Goal: Use online tool/utility

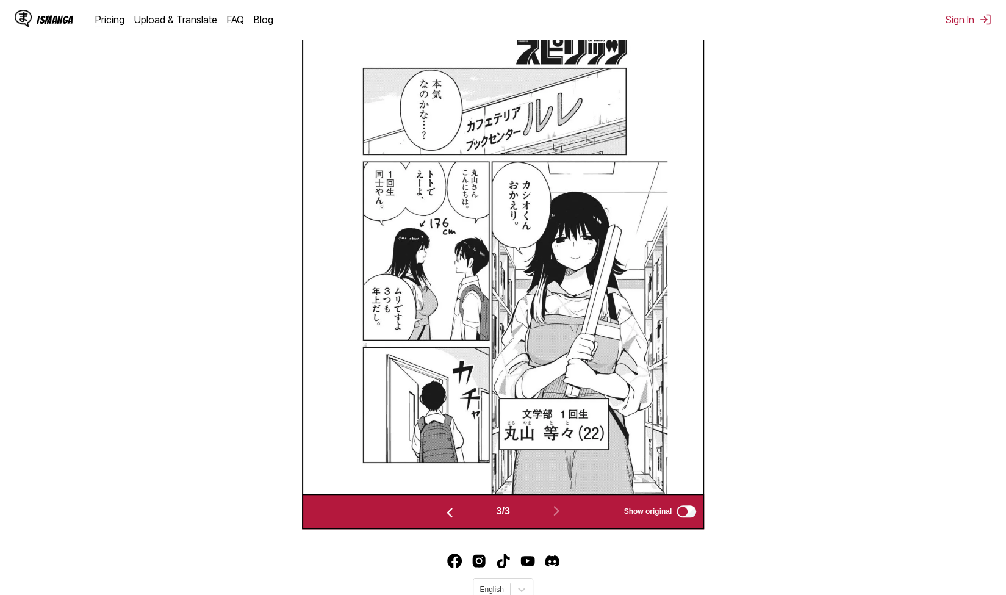
scroll to position [416, 0]
click at [689, 530] on div "3 / 3 Show original" at bounding box center [503, 511] width 402 height 35
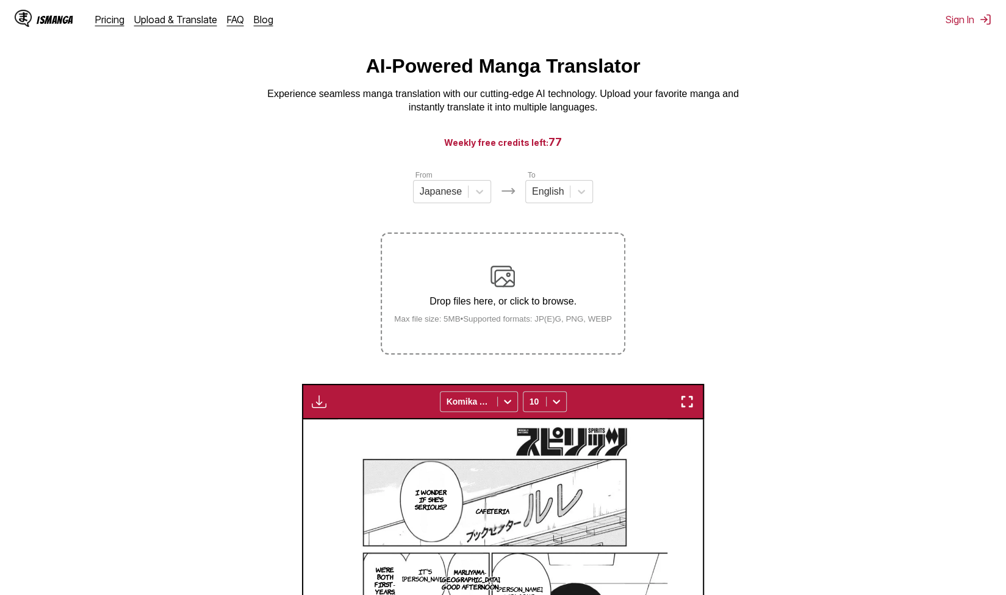
scroll to position [5, 0]
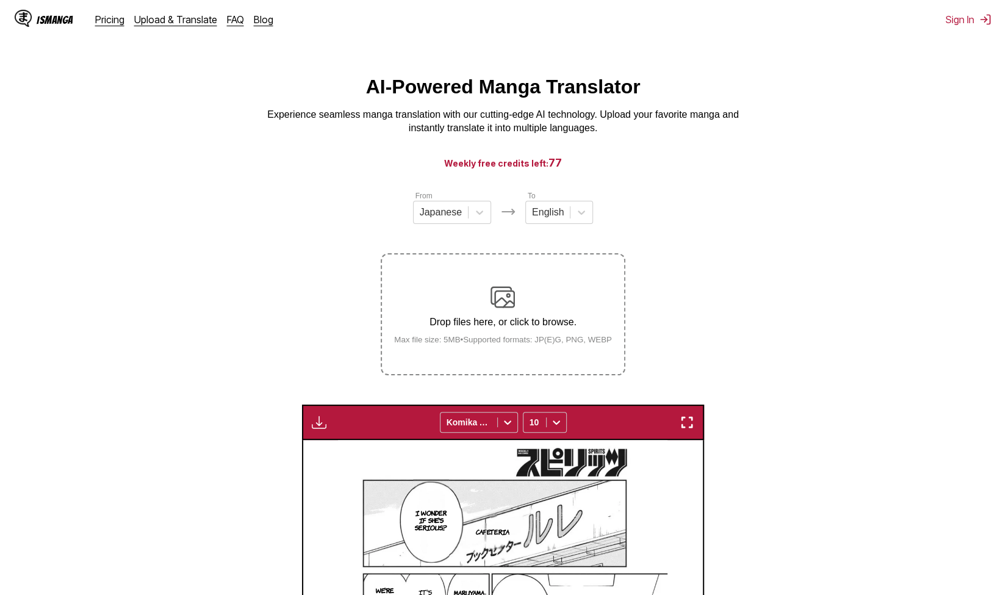
click at [527, 316] on div "Drop files here, or click to browse. Max file size: 5MB • Supported formats: JP…" at bounding box center [502, 314] width 237 height 59
click at [0, 0] on input "Drop files here, or click to browse. Max file size: 5MB • Supported formats: JP…" at bounding box center [0, 0] width 0 height 0
click at [554, 318] on p "Drop files here, or click to browse." at bounding box center [502, 322] width 237 height 11
click at [0, 0] on input "Drop files here, or click to browse. Max file size: 5MB • Supported formats: JP…" at bounding box center [0, 0] width 0 height 0
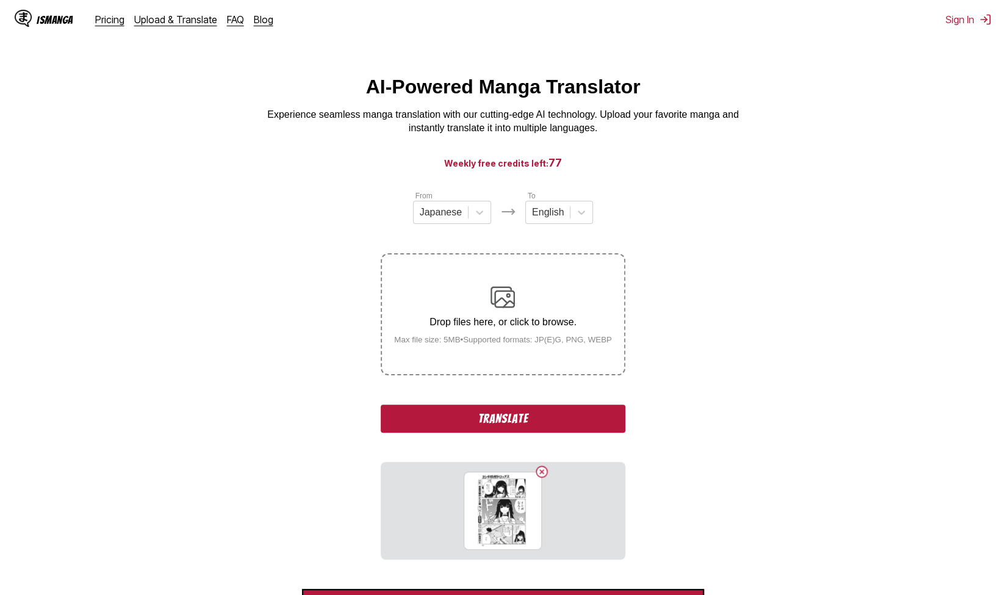
click at [467, 420] on button "Translate" at bounding box center [503, 419] width 244 height 28
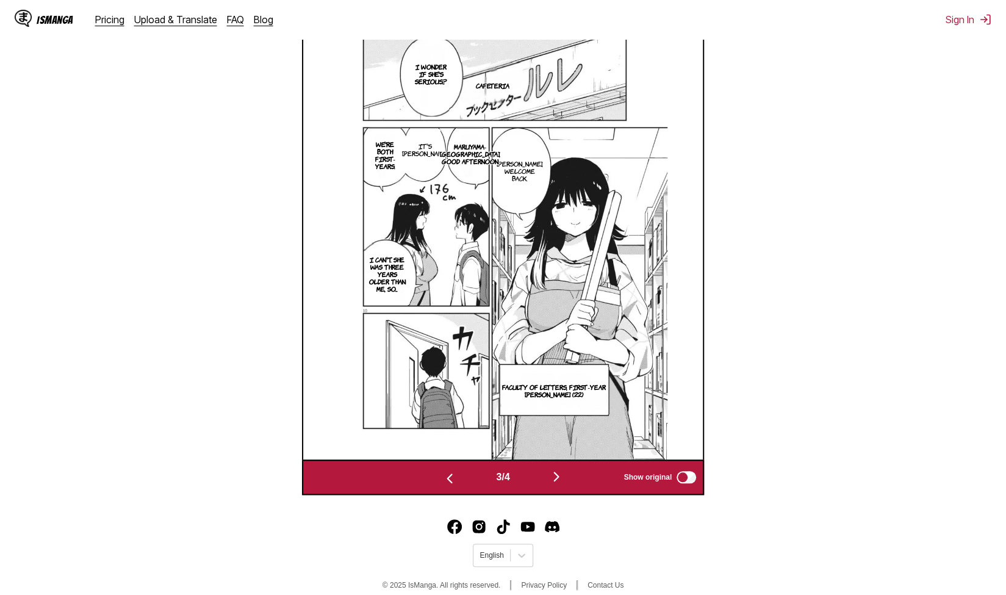
click at [569, 478] on button "button" at bounding box center [556, 478] width 73 height 18
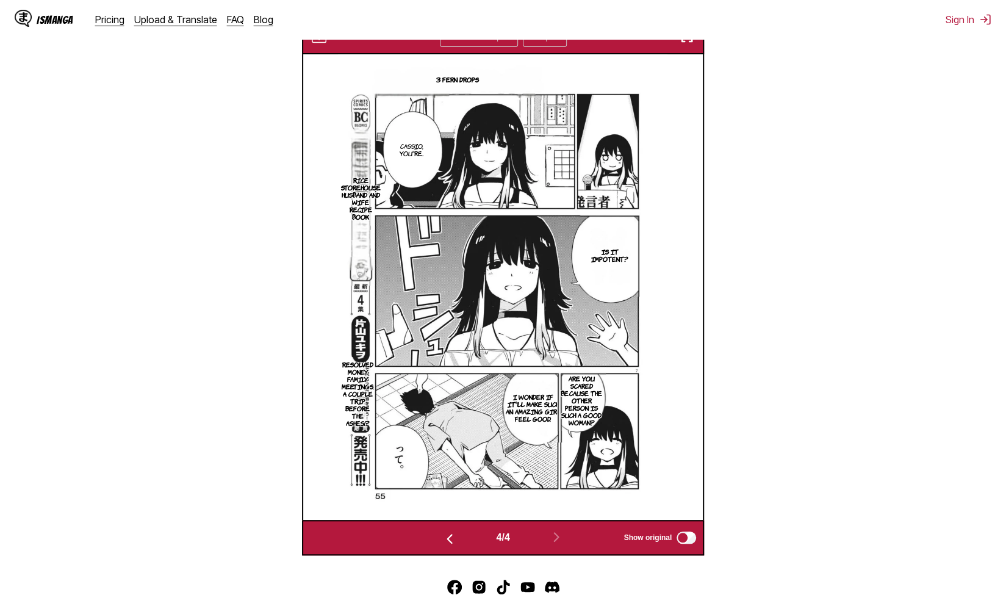
scroll to position [386, 0]
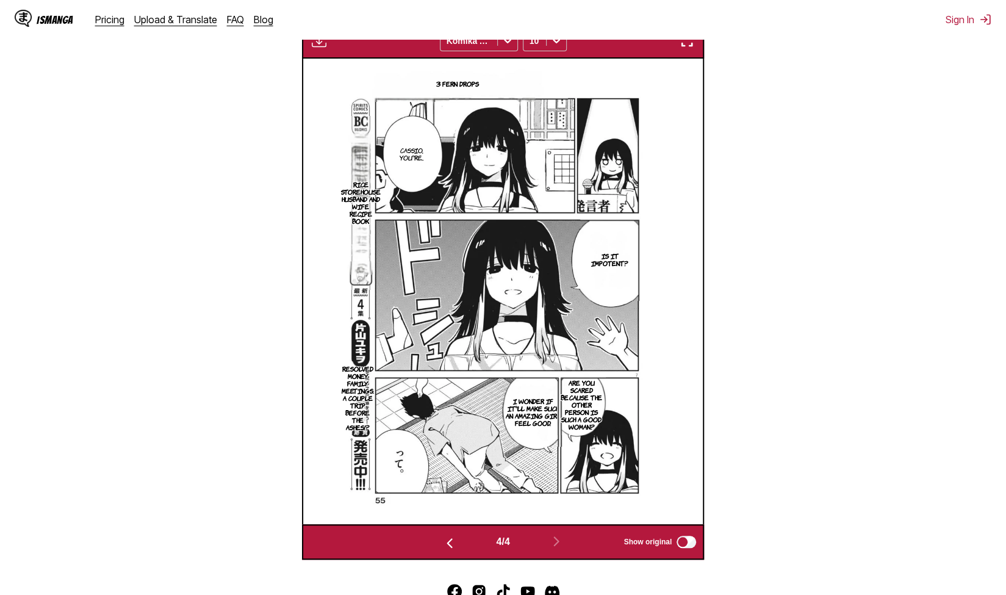
click at [533, 414] on p "I wonder if it'll make such an amazing girl feel good." at bounding box center [533, 412] width 61 height 34
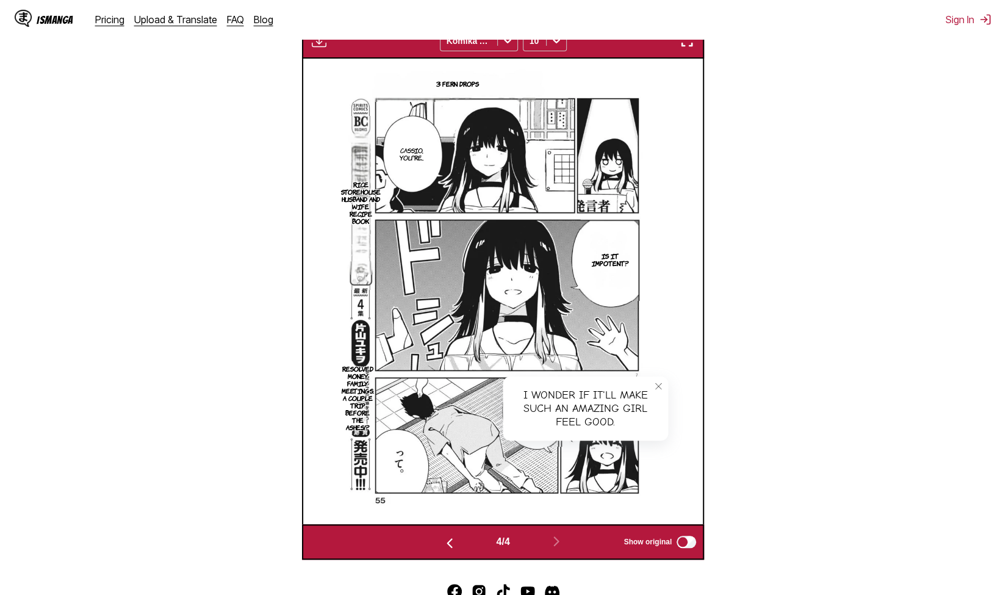
click at [808, 395] on section "From Japanese To English Drop files here, or click to browse. Max file size: 5M…" at bounding box center [503, 183] width 987 height 751
click at [608, 265] on p "Is it impotent?" at bounding box center [609, 260] width 59 height 20
click at [658, 229] on icon "close-tooltip" at bounding box center [658, 228] width 6 height 6
click at [679, 391] on div "Is it impotent? 3 Fern Drops Cassio, you're... [PERSON_NAME] husband and wife r…" at bounding box center [503, 292] width 400 height 466
click at [665, 395] on button "close-tooltip" at bounding box center [659, 386] width 20 height 20
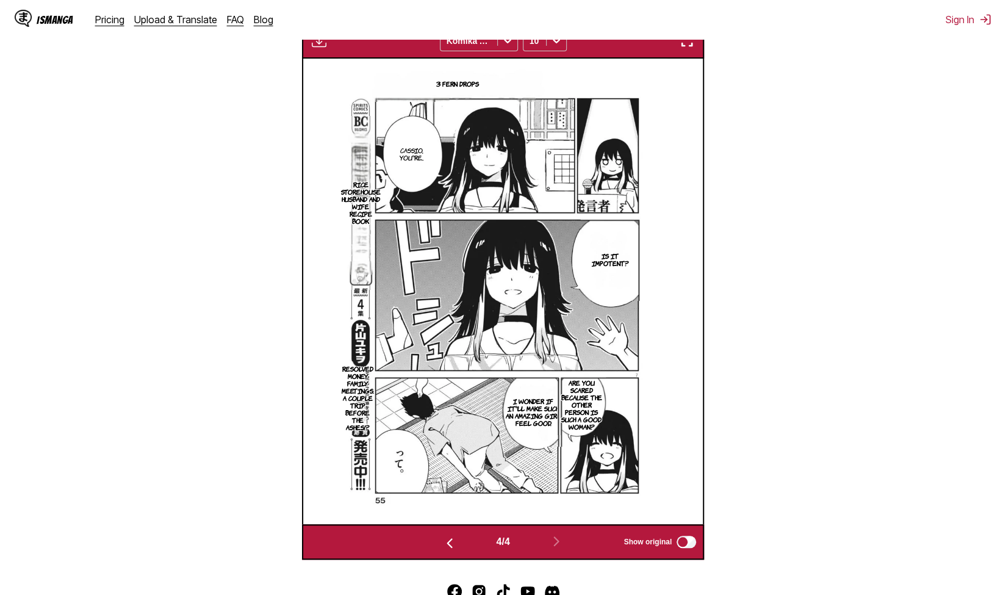
click at [399, 466] on img at bounding box center [503, 292] width 330 height 466
click at [356, 400] on p "Resolved money, family meetings. A couple trip before the ashes!?" at bounding box center [357, 397] width 37 height 71
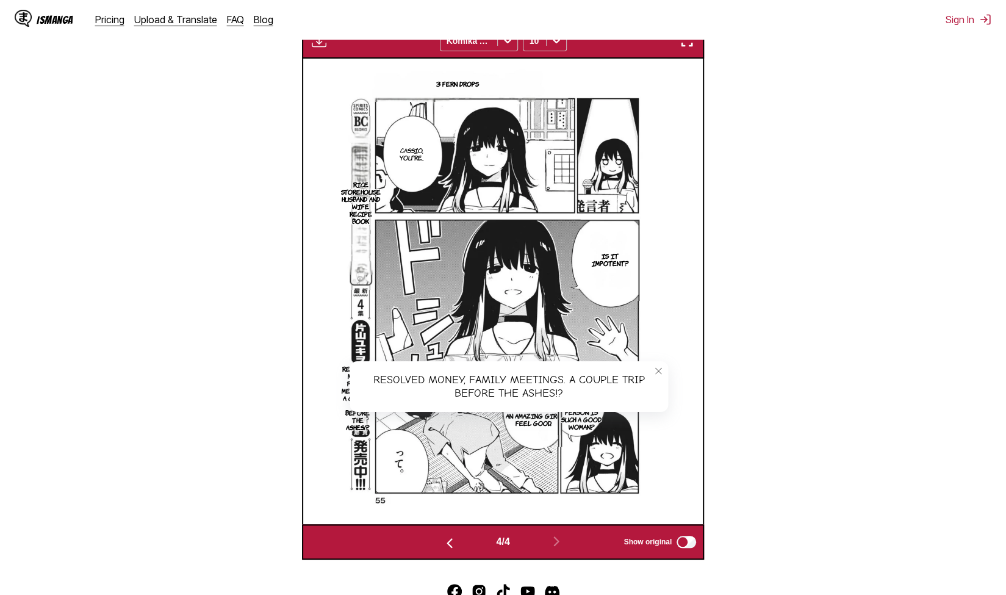
click at [297, 298] on section "From Japanese To English Drop files here, or click to browse. Max file size: 5M…" at bounding box center [503, 183] width 987 height 751
click at [228, 219] on section "From Japanese To English Drop files here, or click to browse. Max file size: 5M…" at bounding box center [503, 183] width 987 height 751
click at [350, 204] on p "Rice Storehouse husband and wife recipe book" at bounding box center [361, 202] width 45 height 49
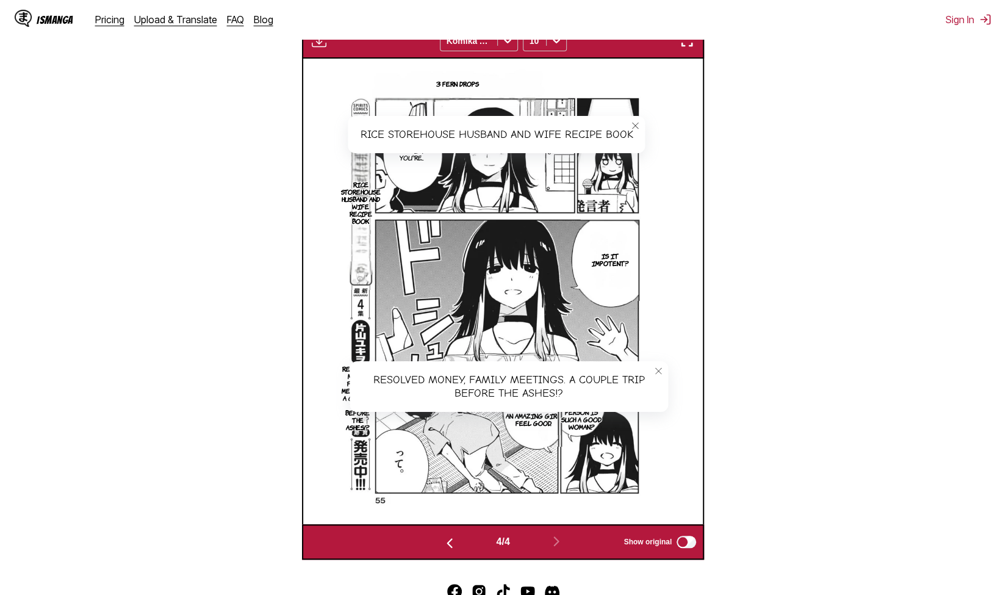
click at [636, 132] on button "close-tooltip" at bounding box center [635, 126] width 20 height 20
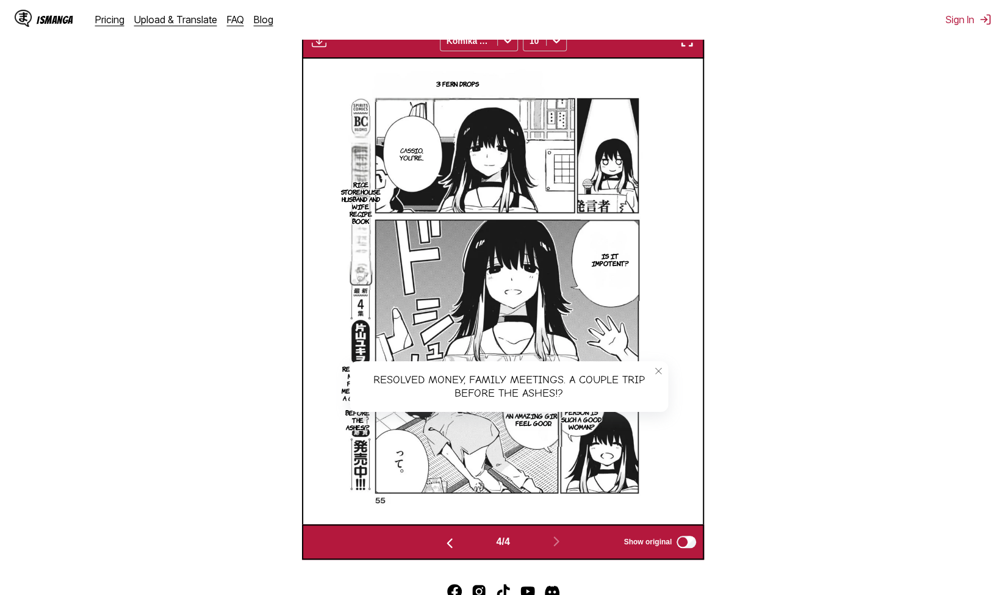
click at [653, 372] on button "close-tooltip" at bounding box center [659, 371] width 20 height 20
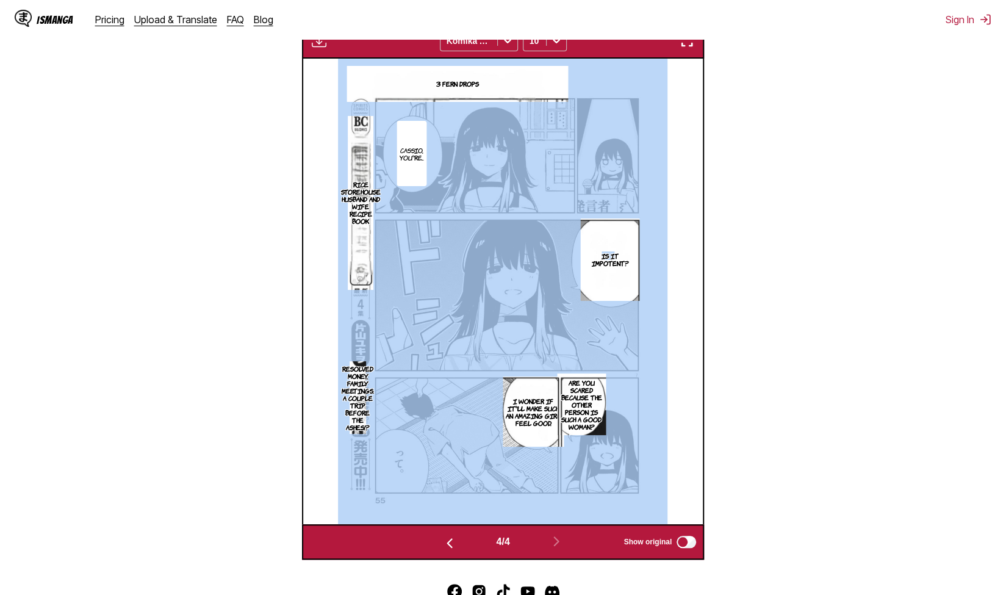
drag, startPoint x: 615, startPoint y: 247, endPoint x: 653, endPoint y: 200, distance: 60.8
click at [653, 200] on div "Is it impotent? 3 Fern Drops Cassio, you're... [PERSON_NAME] husband and wife r…" at bounding box center [503, 292] width 400 height 466
click at [672, 229] on div "Is it impotent? 3 Fern Drops Cassio, you're... [PERSON_NAME] husband and wife r…" at bounding box center [503, 292] width 400 height 466
